Goal: Consume media (video, audio)

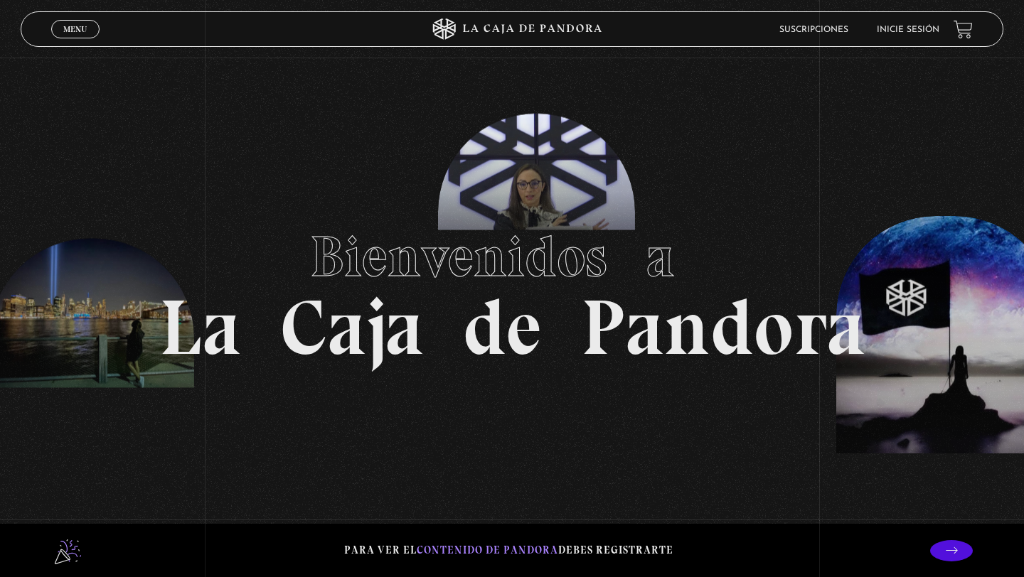
scroll to position [28, 0]
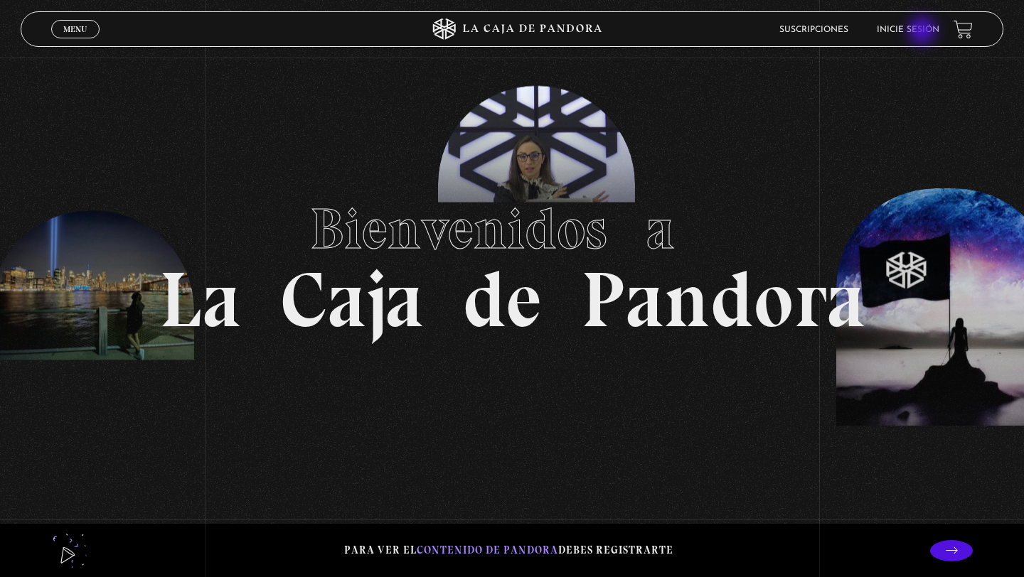
click at [923, 31] on link "Inicie sesión" at bounding box center [908, 30] width 63 height 9
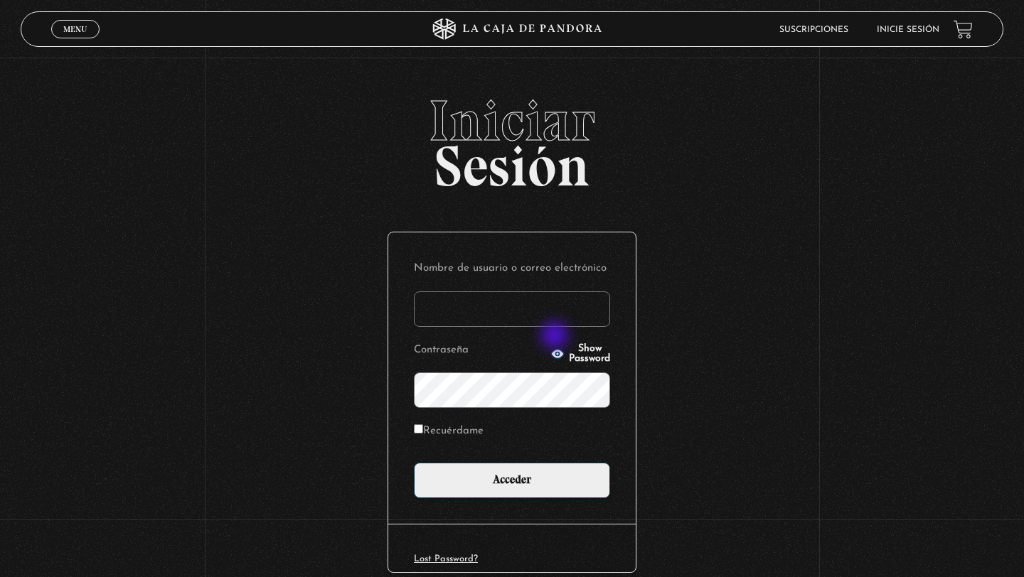
type input "[EMAIL_ADDRESS][PERSON_NAME][DOMAIN_NAME]"
click at [429, 434] on label "Recuérdame" at bounding box center [449, 432] width 70 height 22
click at [423, 434] on input "Recuérdame" at bounding box center [418, 429] width 9 height 9
checkbox input "true"
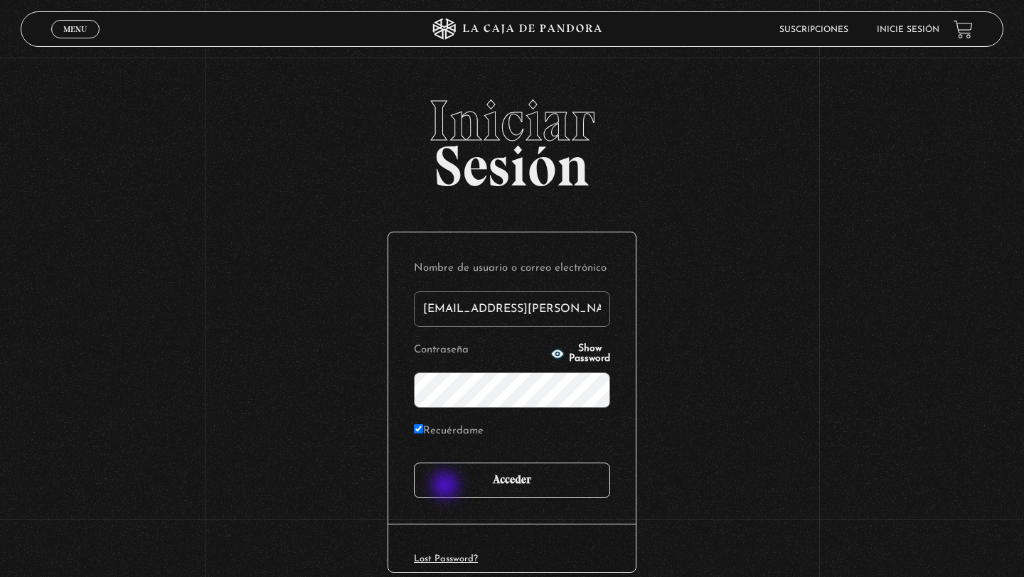
click at [449, 491] on input "Acceder" at bounding box center [512, 481] width 196 height 36
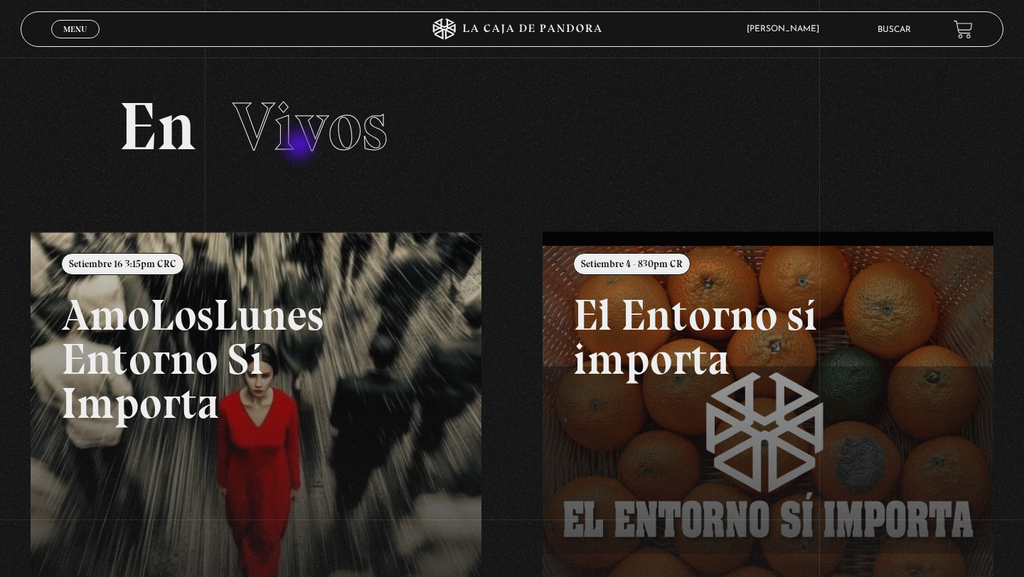
click at [301, 146] on span "Vivos" at bounding box center [310, 126] width 155 height 81
click at [76, 33] on span "Menu" at bounding box center [74, 29] width 23 height 9
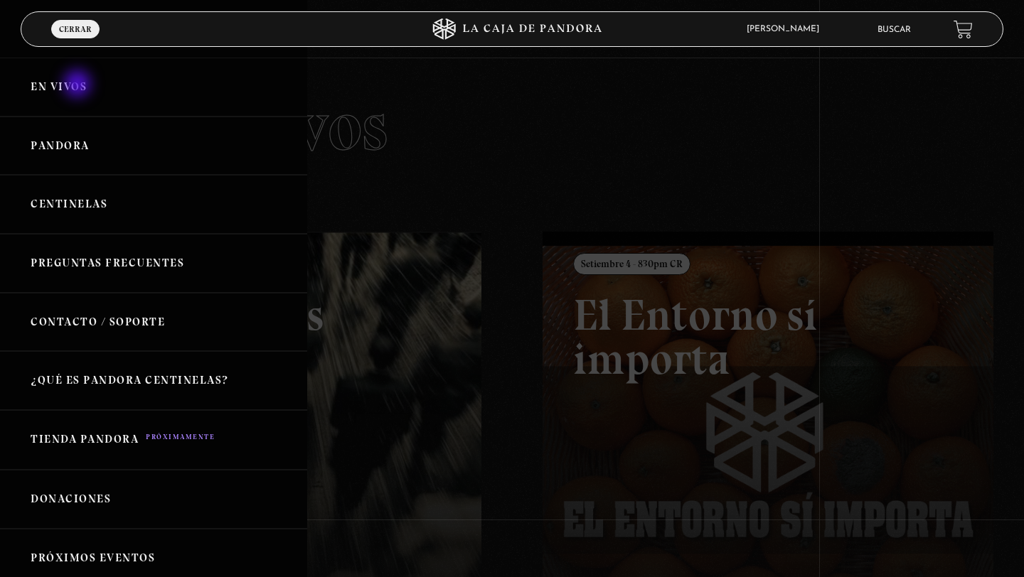
click at [79, 85] on link "En vivos" at bounding box center [153, 87] width 307 height 59
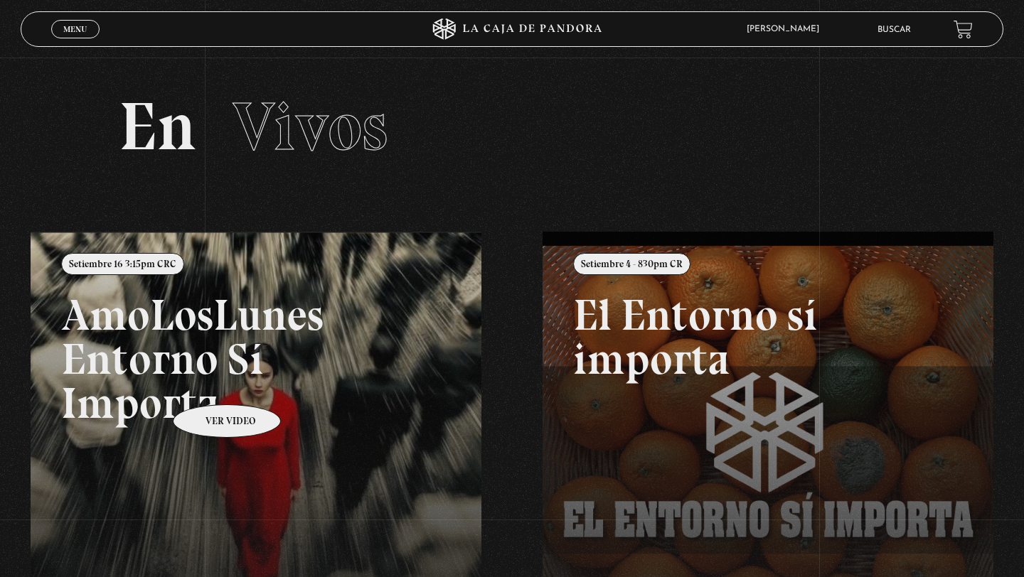
click at [208, 383] on link at bounding box center [543, 520] width 1024 height 577
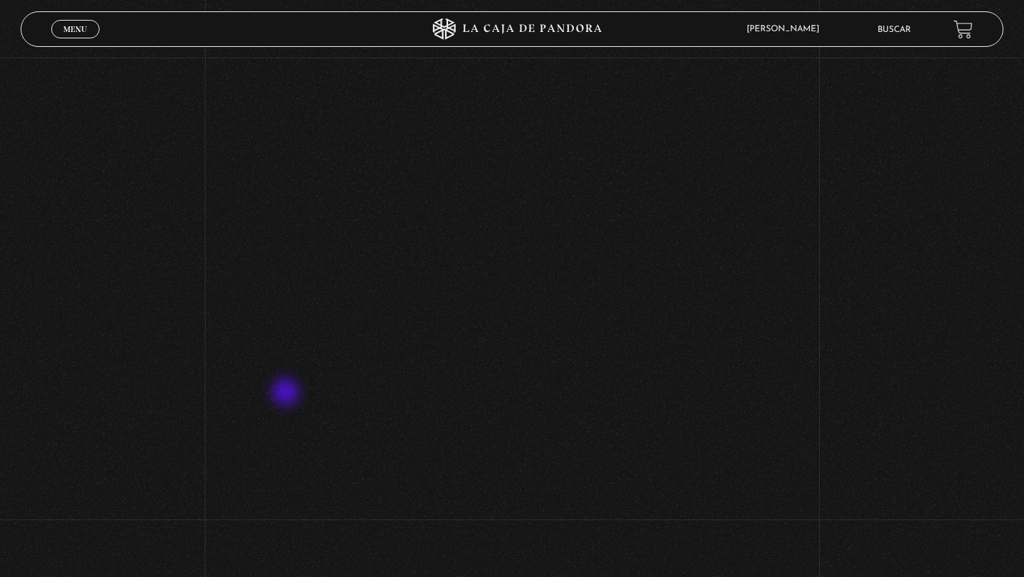
scroll to position [402, 0]
click at [864, 215] on div "Volver Setiembre 16 3:15pm CRC AmoLosLunes Entorno Sí Importa" at bounding box center [512, 124] width 1024 height 936
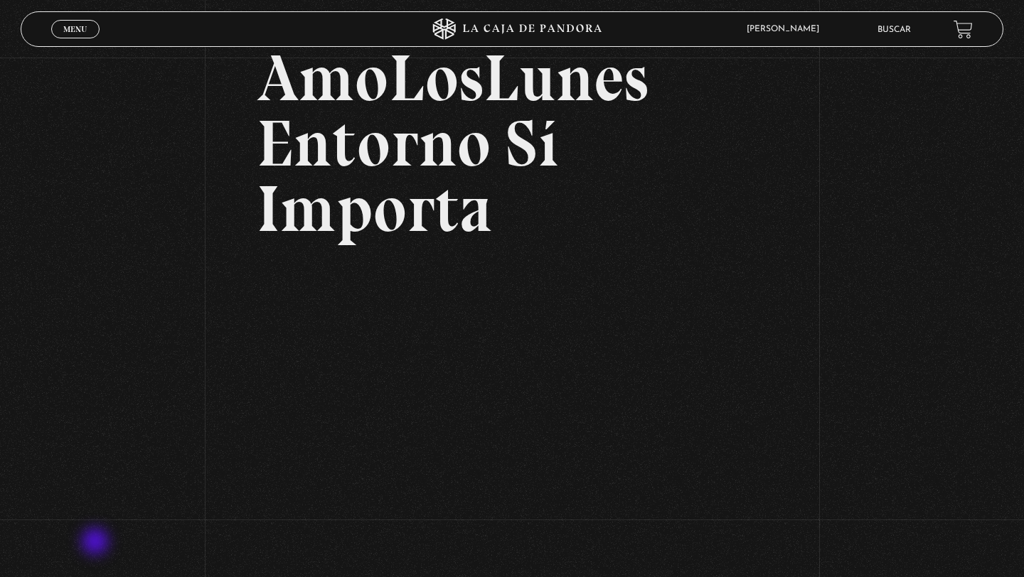
scroll to position [19, 0]
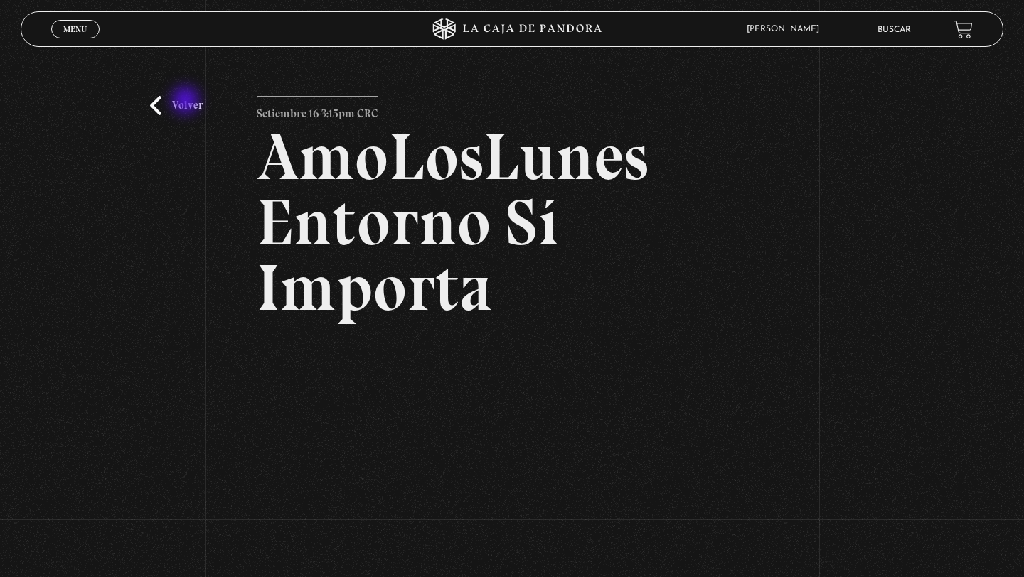
click at [187, 102] on link "Volver" at bounding box center [176, 105] width 53 height 19
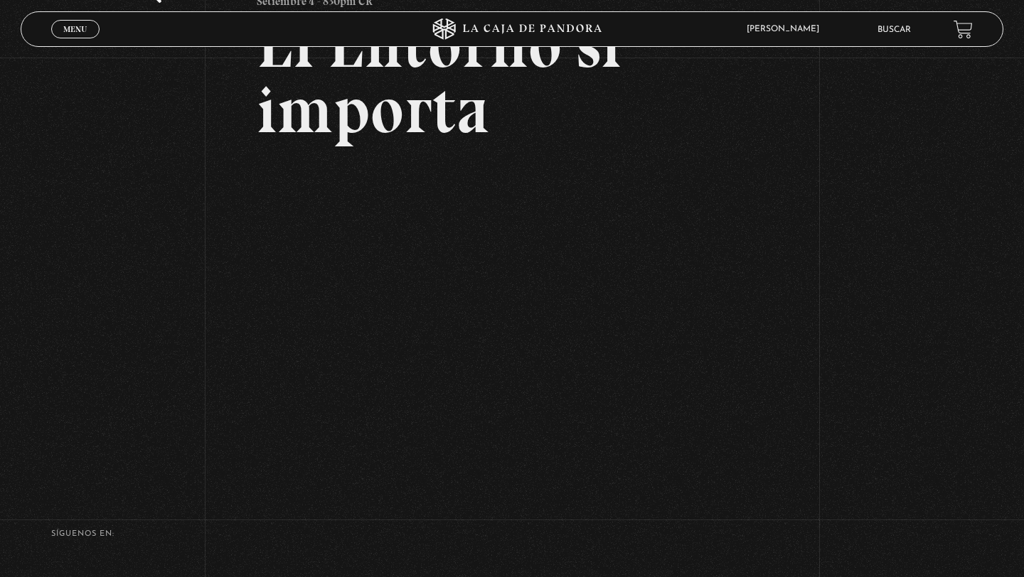
scroll to position [134, 0]
